Goal: Task Accomplishment & Management: Complete application form

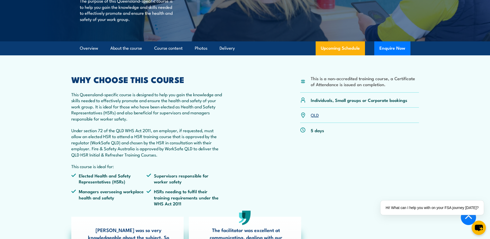
scroll to position [129, 0]
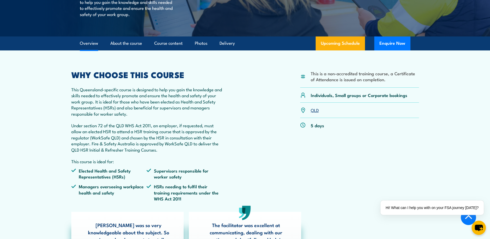
click at [314, 110] on link "QLD" at bounding box center [315, 110] width 8 height 6
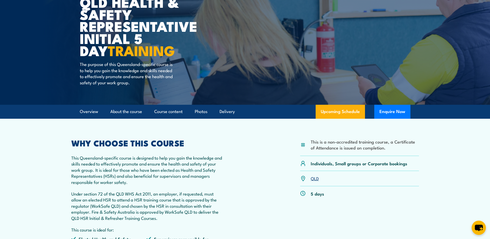
scroll to position [50, 0]
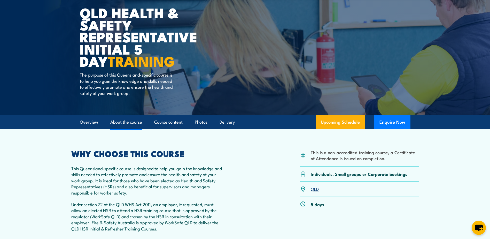
click at [122, 120] on link "About the course" at bounding box center [126, 122] width 32 height 14
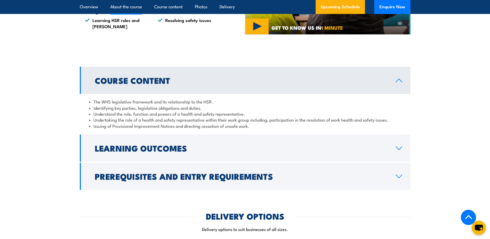
scroll to position [537, 0]
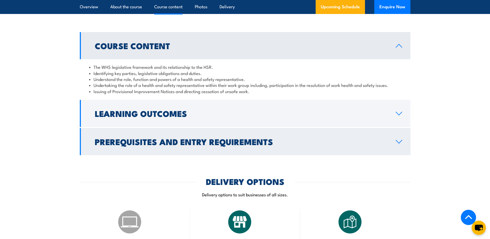
click at [176, 145] on h2 "Prerequisites and Entry Requirements" at bounding box center [241, 141] width 293 height 7
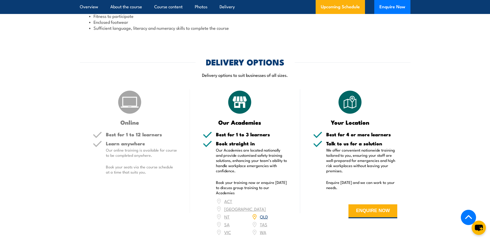
scroll to position [925, 0]
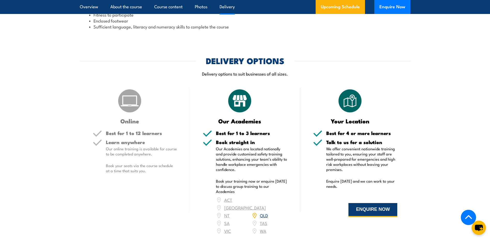
click at [354, 216] on button "ENQUIRE NOW" at bounding box center [372, 210] width 49 height 14
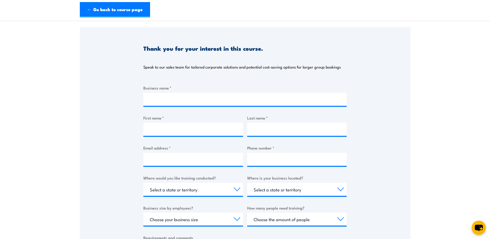
scroll to position [52, 0]
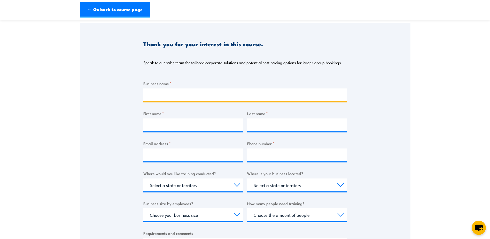
click at [203, 95] on input "Business name *" at bounding box center [244, 94] width 203 height 13
type input "Quantum Systems"
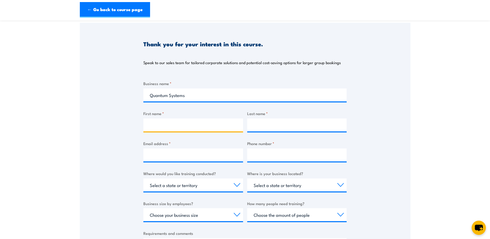
click at [155, 123] on input "First name *" at bounding box center [193, 124] width 100 height 13
type input "S"
type input "[PERSON_NAME]"
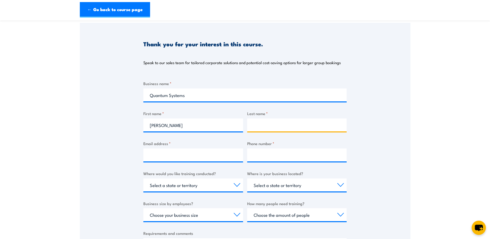
click at [256, 126] on input "Last name *" at bounding box center [297, 124] width 100 height 13
type input "[PERSON_NAME]"
click at [200, 161] on div at bounding box center [193, 154] width 100 height 13
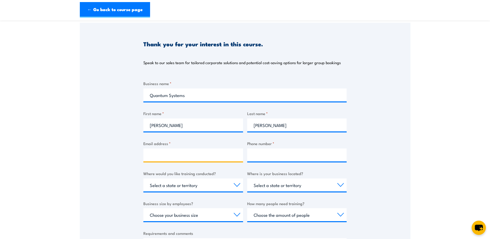
click at [200, 156] on input "Email address *" at bounding box center [193, 154] width 100 height 13
type input "[EMAIL_ADDRESS][DOMAIN_NAME]"
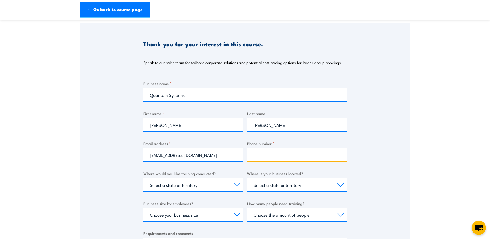
click at [286, 156] on input "Phone number *" at bounding box center [297, 154] width 100 height 13
type input "0426002459"
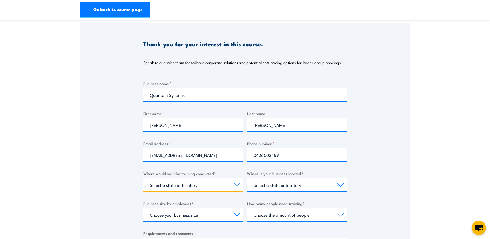
click at [225, 181] on select "Select a state or territory Nationally - multiple locations [GEOGRAPHIC_DATA] […" at bounding box center [193, 184] width 100 height 13
select select "QLD"
click at [143, 178] on select "Select a state or territory Nationally - multiple locations [GEOGRAPHIC_DATA] […" at bounding box center [193, 184] width 100 height 13
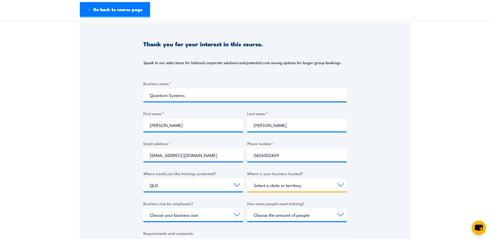
click at [263, 185] on select "Select a state or territory [GEOGRAPHIC_DATA] [GEOGRAPHIC_DATA] [GEOGRAPHIC_DAT…" at bounding box center [297, 184] width 100 height 13
select select "QLD"
click at [247, 178] on select "Select a state or territory [GEOGRAPHIC_DATA] [GEOGRAPHIC_DATA] [GEOGRAPHIC_DAT…" at bounding box center [297, 184] width 100 height 13
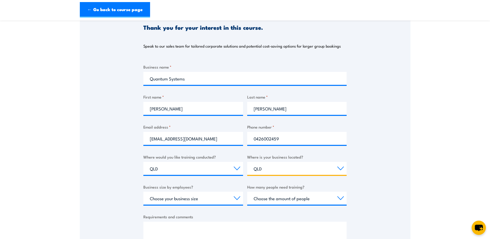
scroll to position [77, 0]
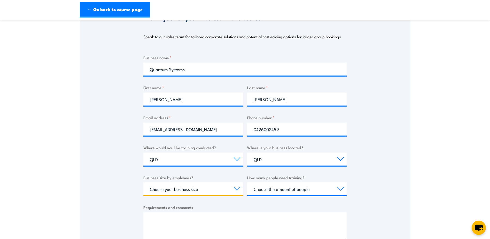
click at [211, 189] on select "Choose your business size 1 to 19 20 to 199 200+" at bounding box center [193, 188] width 100 height 13
click at [143, 182] on select "Choose your business size 1 to 19 20 to 199 200+" at bounding box center [193, 188] width 100 height 13
click at [236, 186] on select "Choose your business size 1 to 19 20 to 199 200+" at bounding box center [193, 188] width 100 height 13
select select "20 to 199"
click at [143, 182] on select "Choose your business size 1 to 19 20 to 199 200+" at bounding box center [193, 188] width 100 height 13
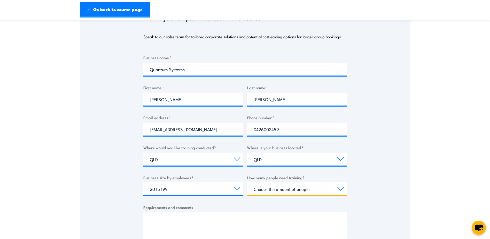
click at [276, 190] on select "Choose the amount of people 1 to 4 5 to 19 20+" at bounding box center [297, 188] width 100 height 13
select select "5 to 19"
click at [247, 182] on select "Choose the amount of people 1 to 4 5 to 19 20+" at bounding box center [297, 188] width 100 height 13
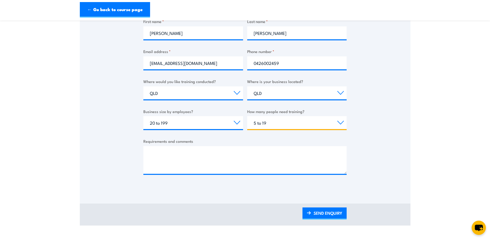
scroll to position [155, 0]
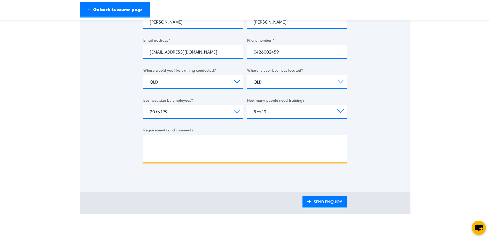
click at [152, 145] on textarea "Requirements and comments" at bounding box center [244, 149] width 203 height 28
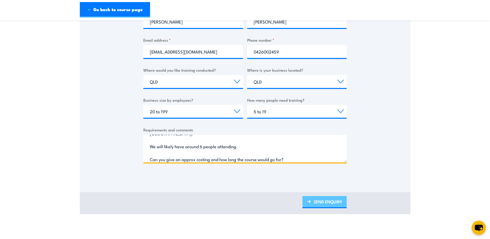
type textarea "Can you please provide some details on providing training at our office site in…"
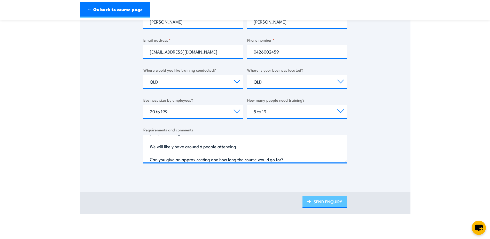
click at [325, 201] on link "SEND ENQUIRY" at bounding box center [324, 202] width 44 height 12
click at [328, 200] on link "SEND ENQUIRY" at bounding box center [324, 202] width 44 height 12
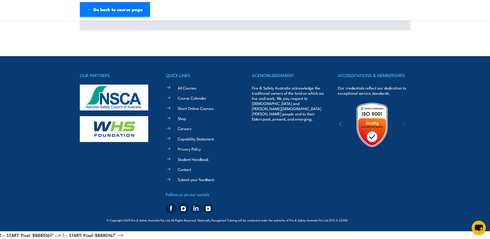
scroll to position [146, 0]
